Goal: Transaction & Acquisition: Purchase product/service

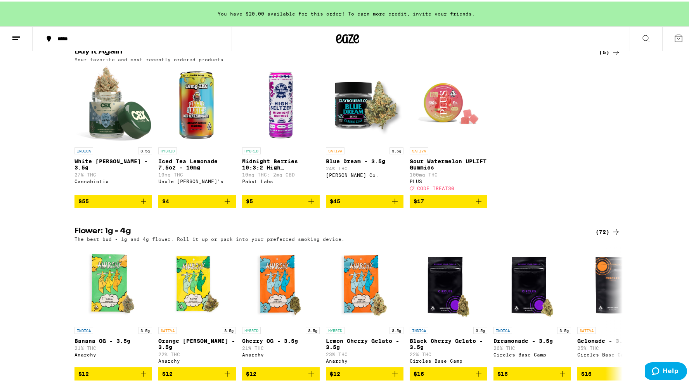
scroll to position [632, 0]
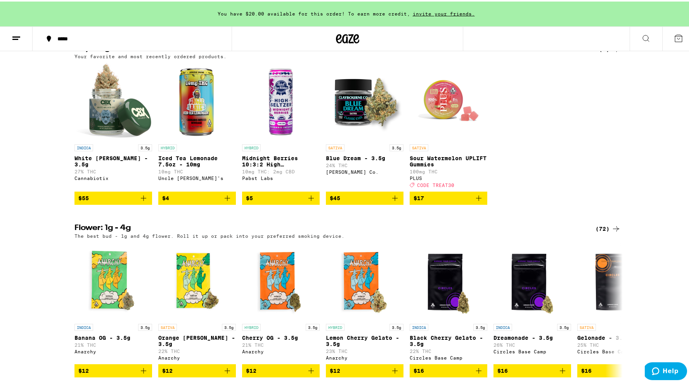
click at [599, 232] on div "(72)" at bounding box center [608, 227] width 25 height 9
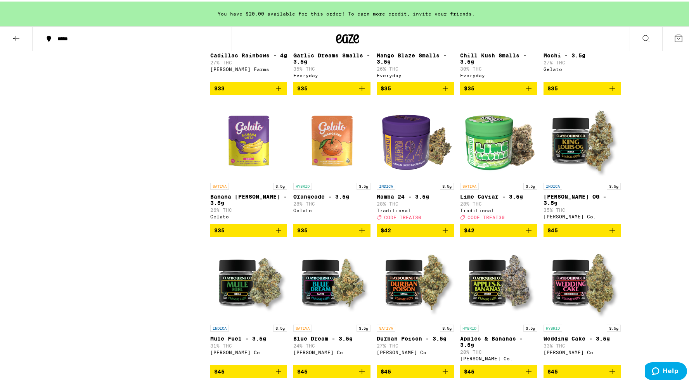
scroll to position [729, 0]
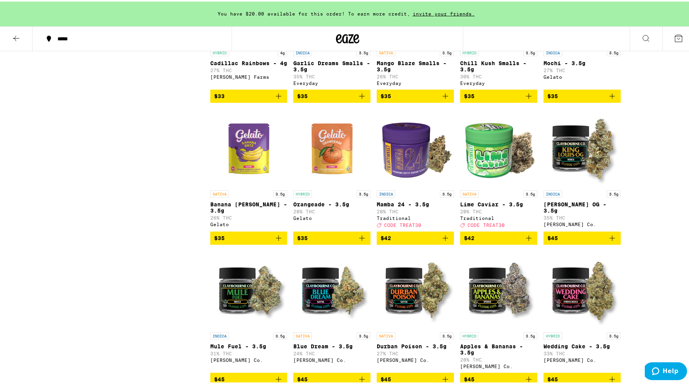
click at [407, 204] on link "INDICA 3.5g Mamba 24 - 3.5g 28% THC Traditional Deal Created with Sketch. CODE …" at bounding box center [415, 168] width 77 height 123
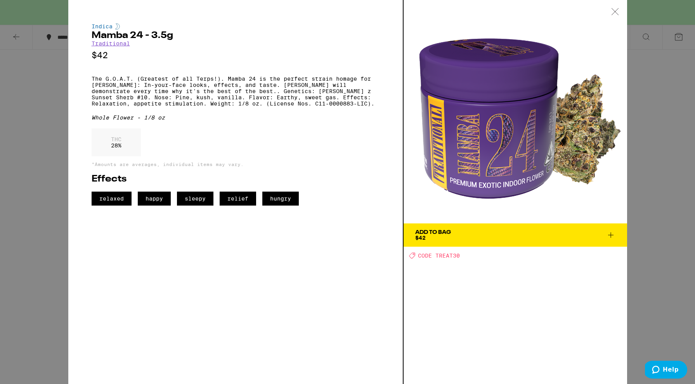
click at [616, 9] on icon at bounding box center [615, 11] width 8 height 7
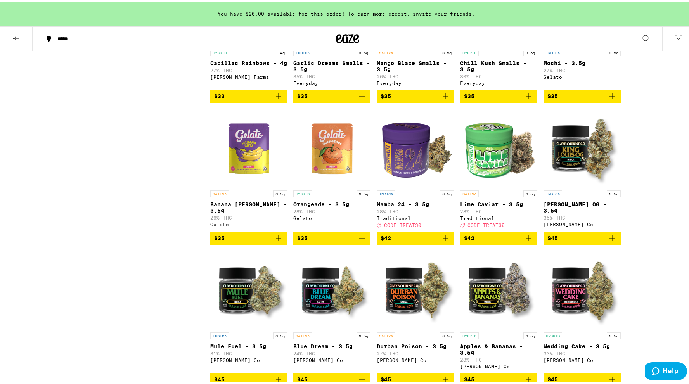
click at [493, 185] on img "Open page for Lime Caviar - 3.5g from Traditional" at bounding box center [498, 146] width 77 height 78
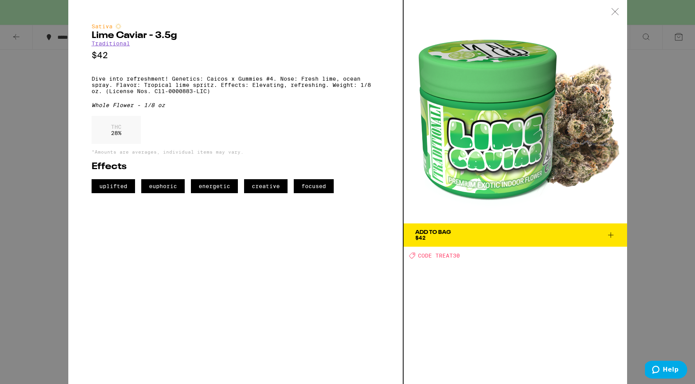
click at [617, 13] on icon at bounding box center [615, 11] width 8 height 7
